Goal: Information Seeking & Learning: Learn about a topic

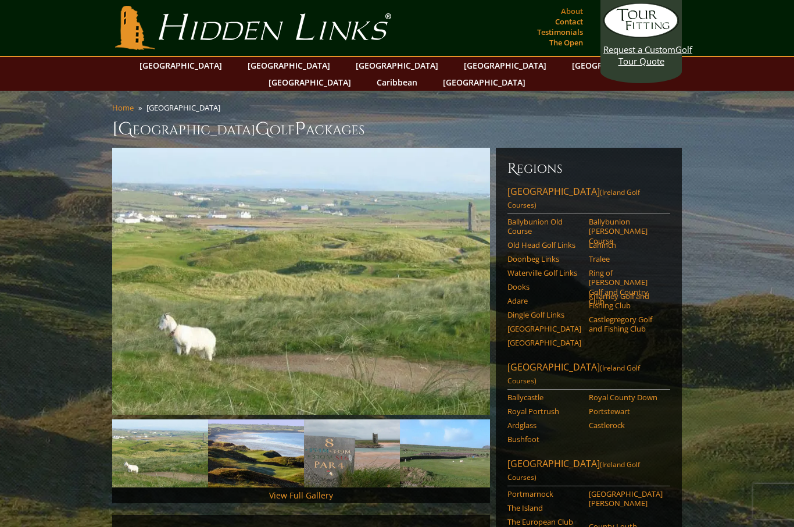
click at [582, 5] on link "About" at bounding box center [572, 11] width 28 height 16
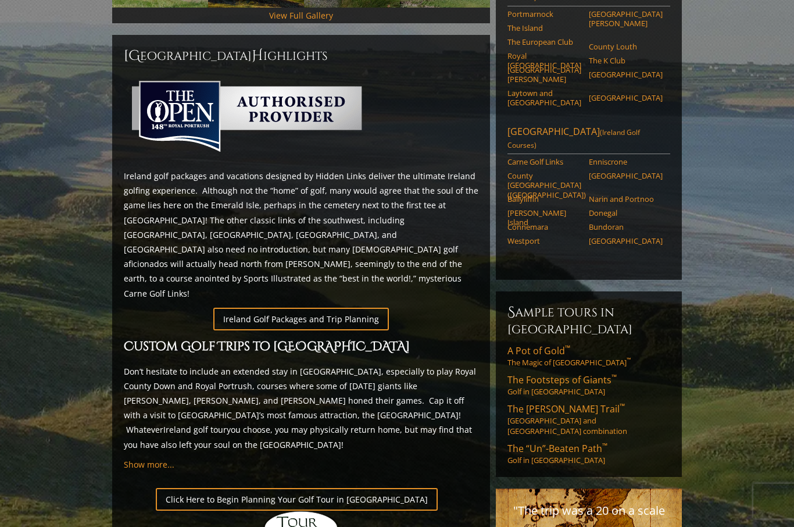
scroll to position [480, 0]
click at [142, 459] on span "Show more..." at bounding box center [149, 464] width 51 height 11
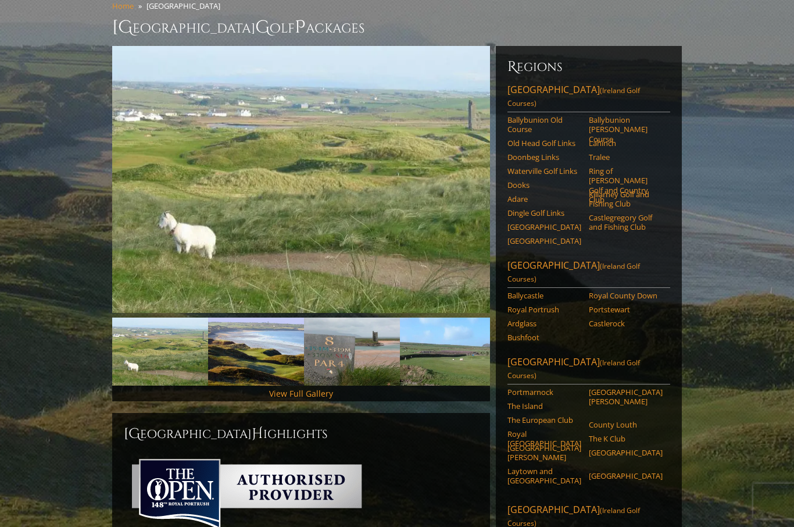
scroll to position [0, 0]
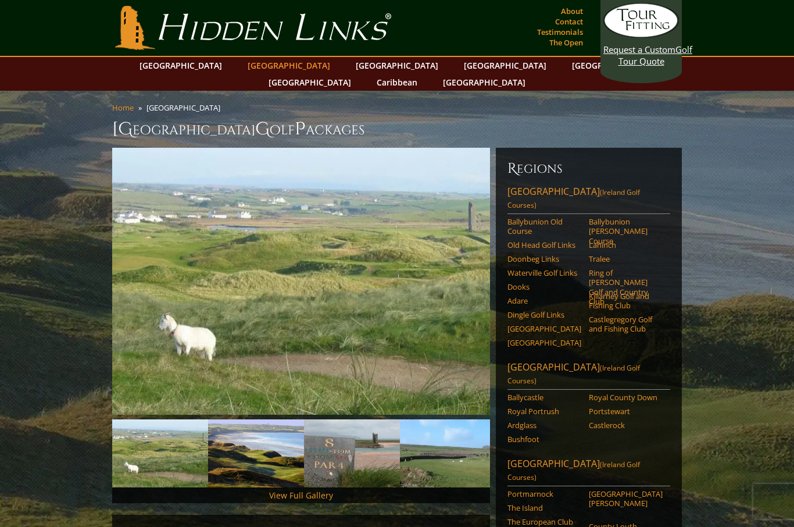
click at [270, 70] on link "[GEOGRAPHIC_DATA]" at bounding box center [289, 65] width 94 height 17
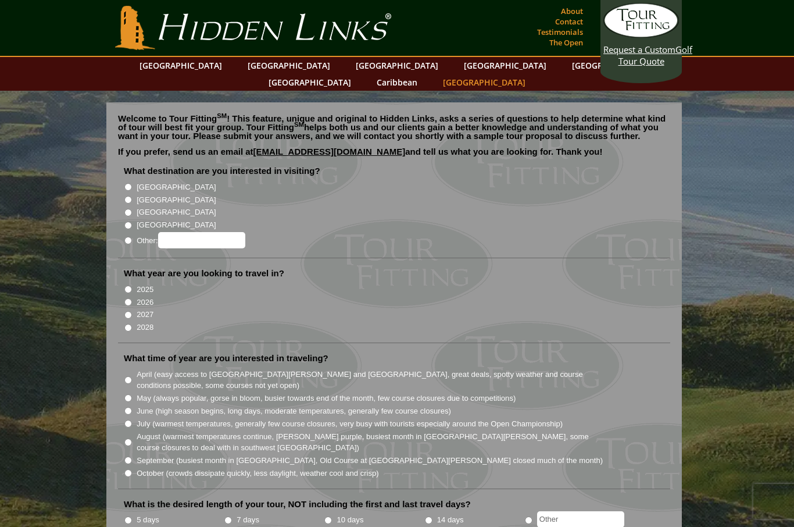
click at [531, 74] on link "[GEOGRAPHIC_DATA]" at bounding box center [484, 82] width 94 height 17
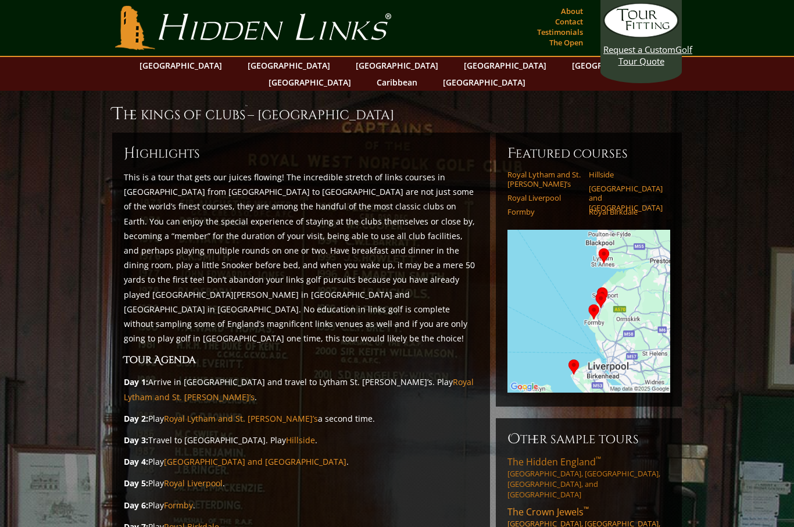
click at [611, 455] on link "The Hidden England ™ Norfolk, Suffolk, Devon, and Cornwall" at bounding box center [589, 477] width 163 height 44
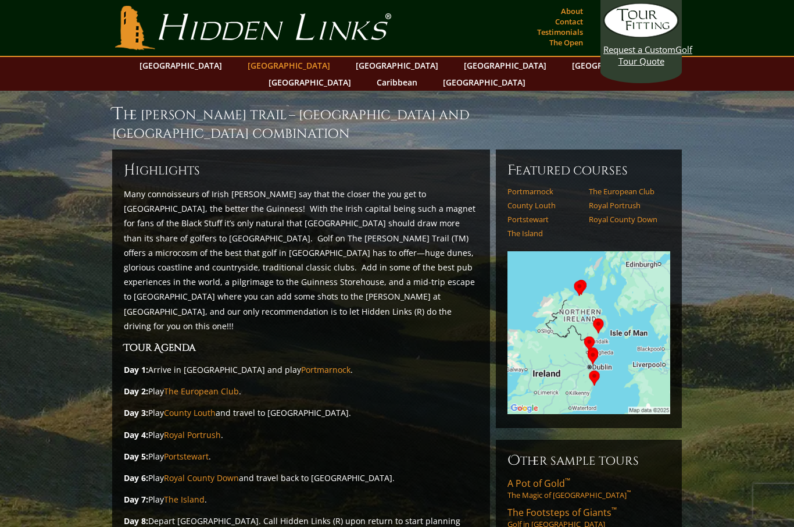
click at [266, 69] on link "[GEOGRAPHIC_DATA]" at bounding box center [289, 65] width 94 height 17
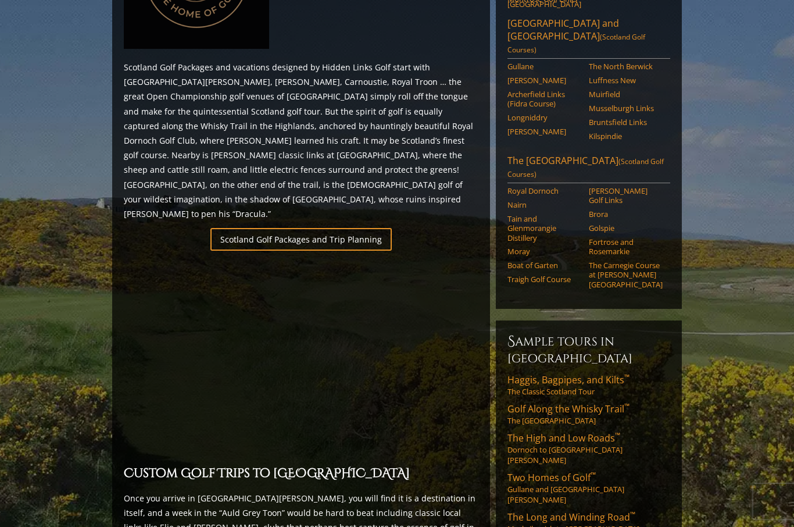
scroll to position [655, 0]
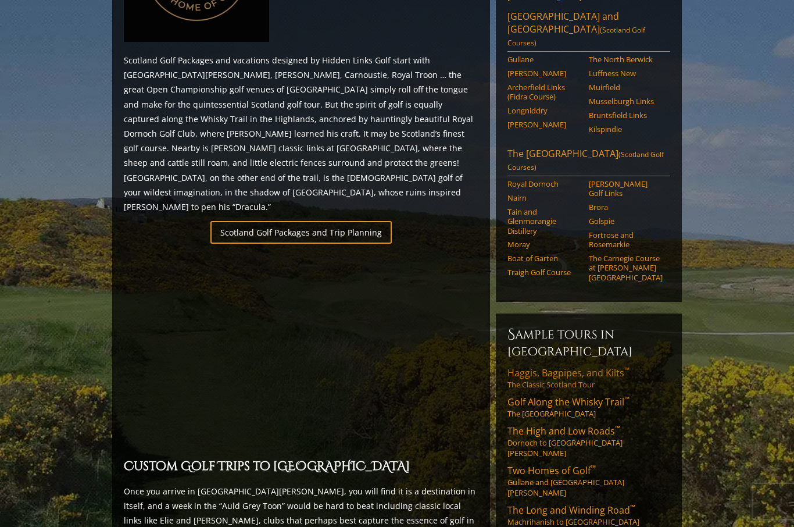
click at [571, 366] on link "Haggis, Bagpipes, and Kilts ™ The Classic Scotland Tour" at bounding box center [589, 377] width 163 height 23
